Goal: Navigation & Orientation: Find specific page/section

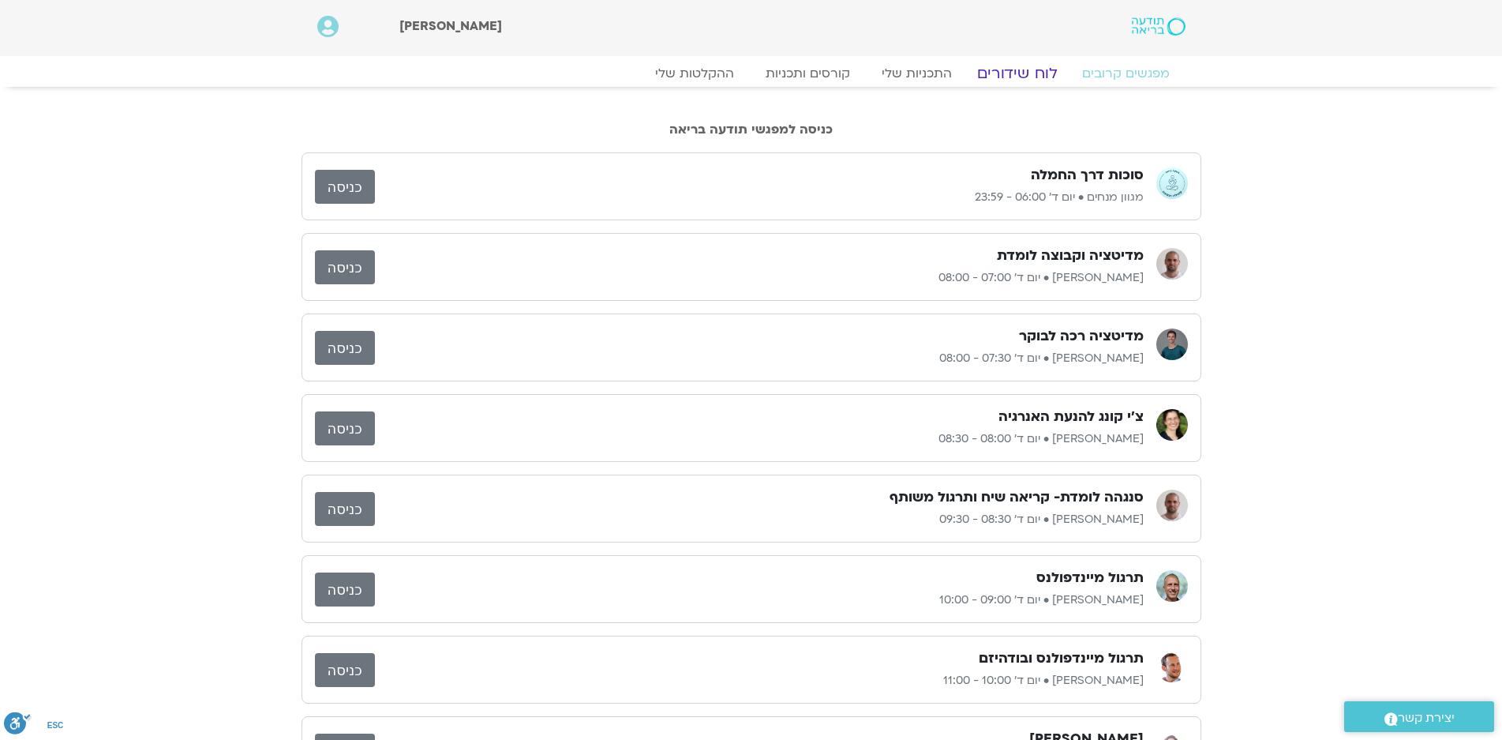
drag, startPoint x: 1017, startPoint y: 71, endPoint x: 777, endPoint y: 1, distance: 250.8
click at [1018, 70] on link "לוח שידורים" at bounding box center [1016, 73] width 118 height 19
click at [1002, 75] on link "לוח שידורים" at bounding box center [1016, 73] width 118 height 19
